Goal: Book appointment/travel/reservation

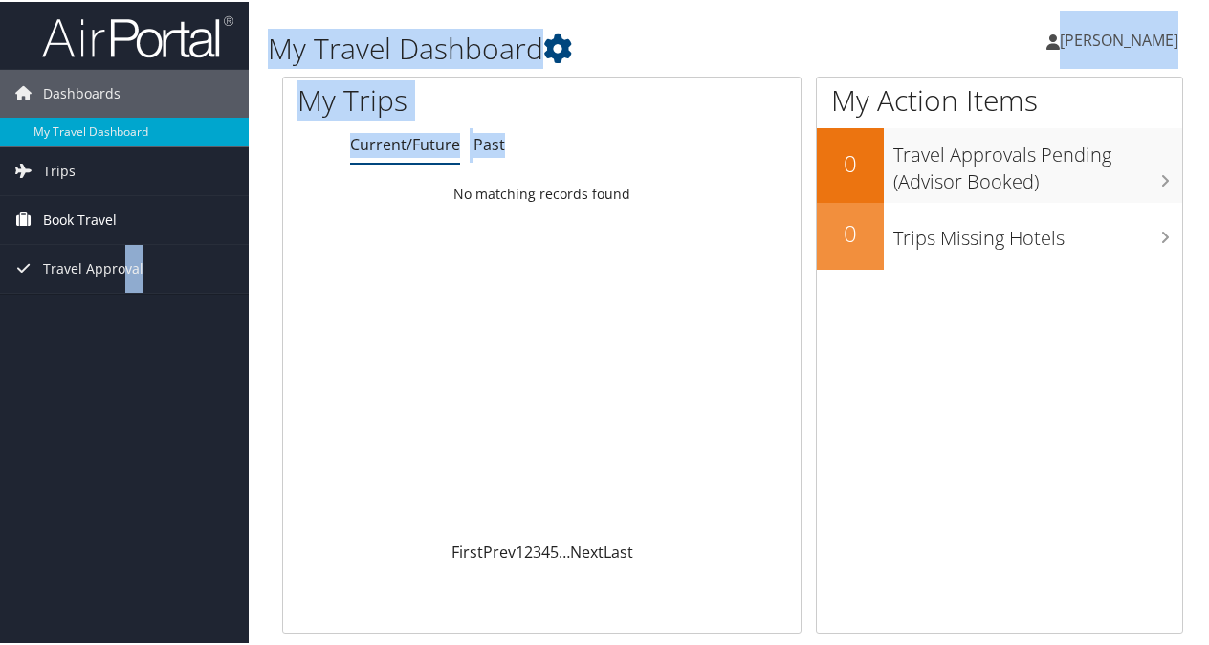
drag, startPoint x: 0, startPoint y: 0, endPoint x: 44, endPoint y: 222, distance: 226.2
drag, startPoint x: 44, startPoint y: 222, endPoint x: 143, endPoint y: 231, distance: 99.9
click at [143, 231] on link "Book Travel" at bounding box center [124, 218] width 249 height 48
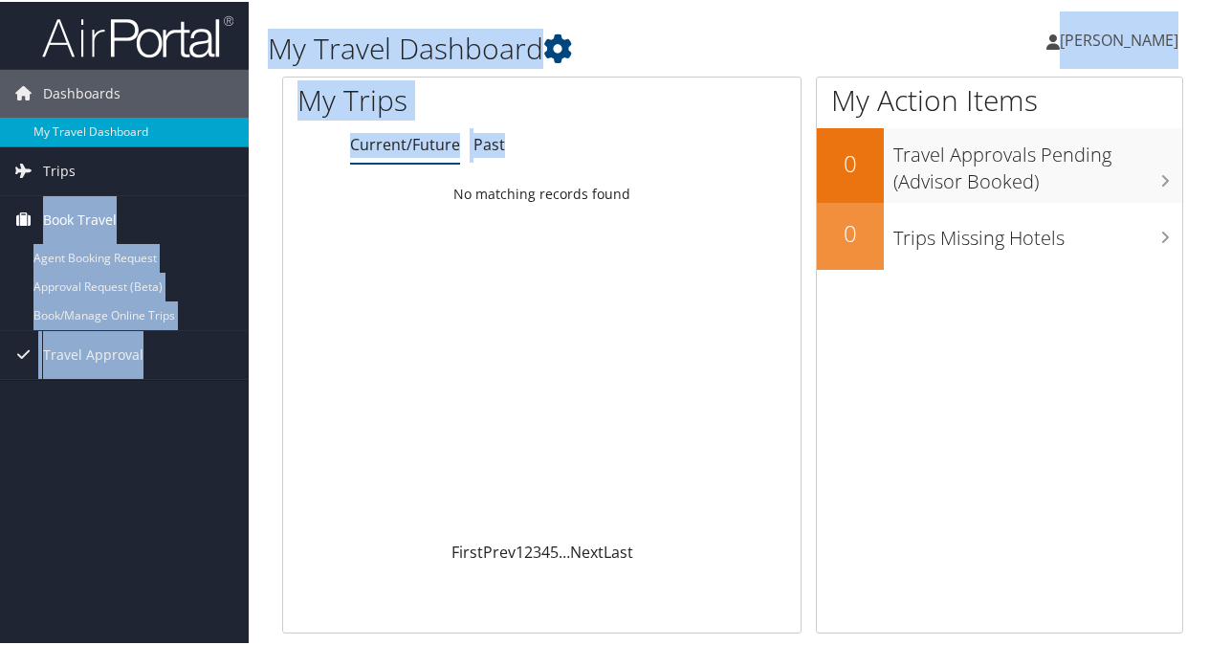
click at [25, 203] on icon at bounding box center [24, 217] width 29 height 29
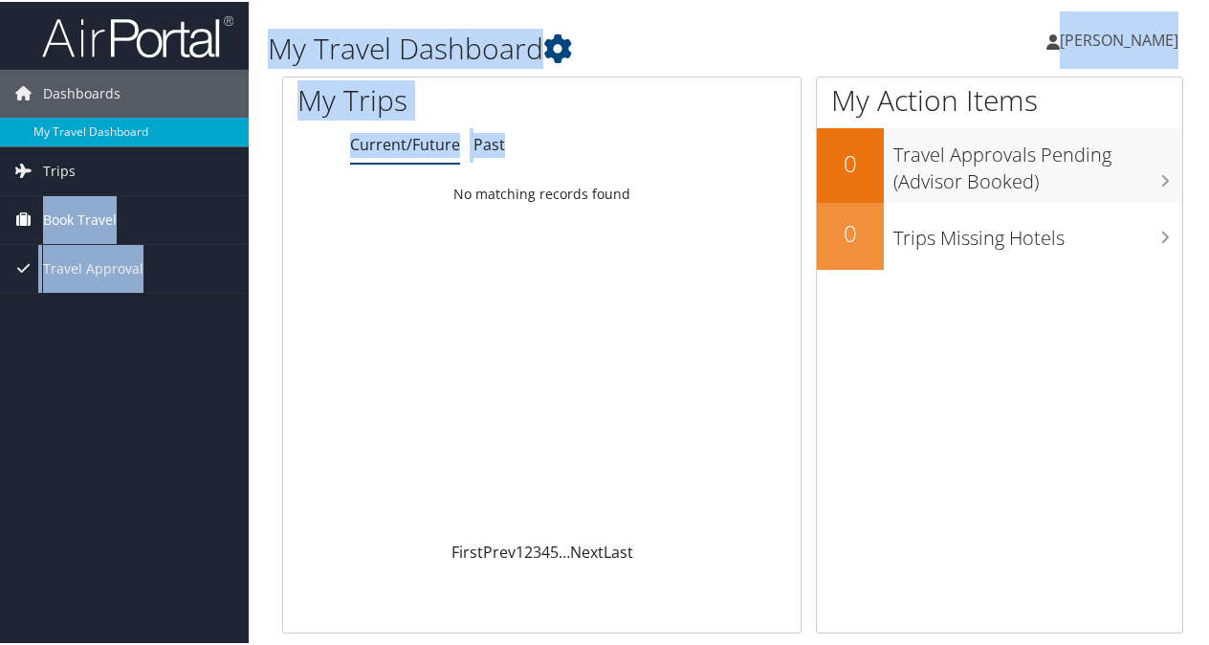
click at [25, 203] on icon at bounding box center [24, 217] width 29 height 29
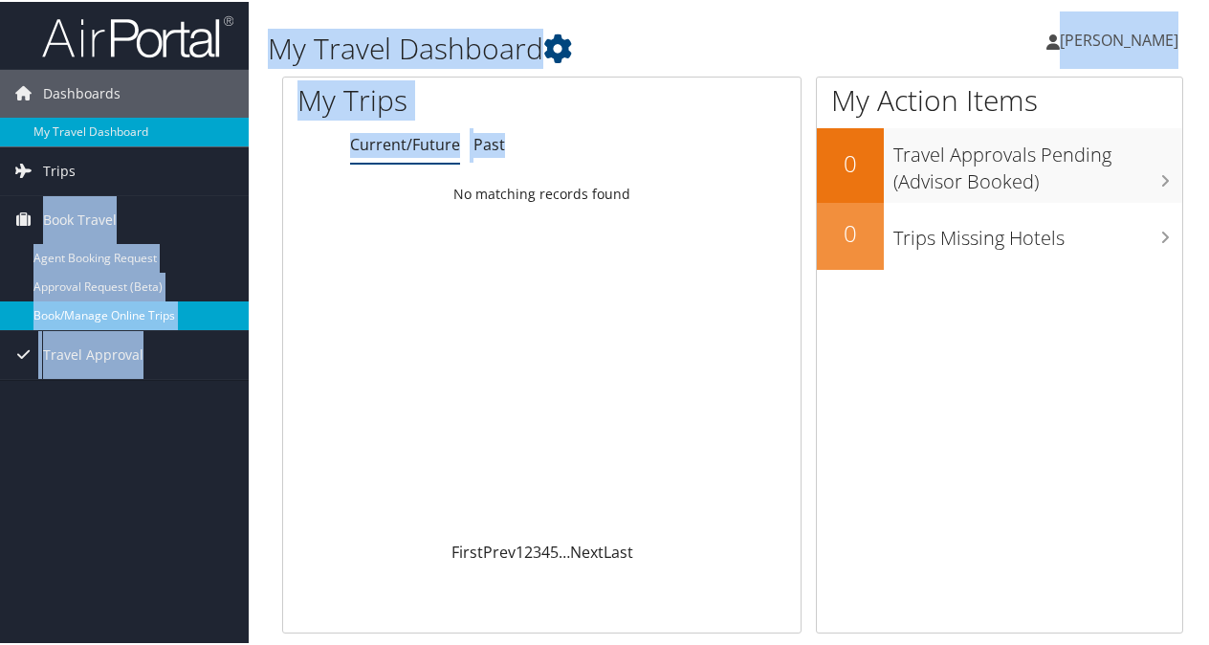
click at [68, 316] on link "Book/Manage Online Trips" at bounding box center [124, 313] width 249 height 29
